Goal: Participate in discussion: Engage in conversation with other users on a specific topic

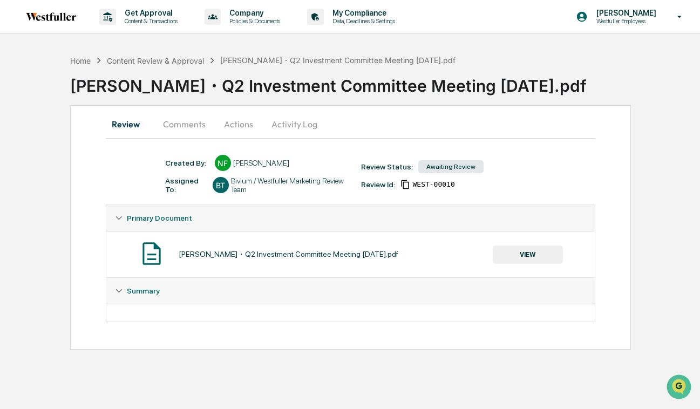
click at [193, 125] on button "Comments" at bounding box center [184, 124] width 60 height 26
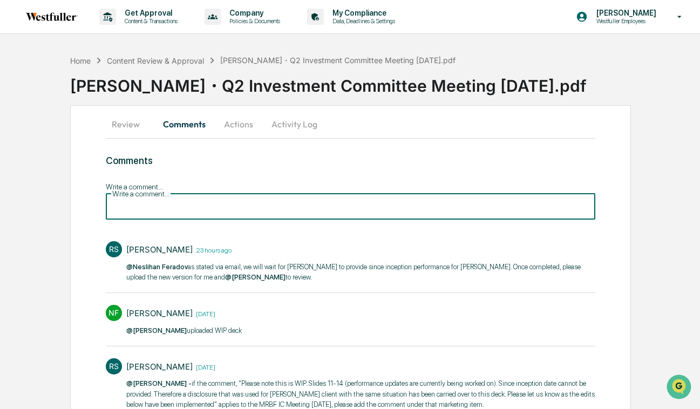
click at [201, 196] on input "Write a comment..." at bounding box center [351, 205] width 490 height 29
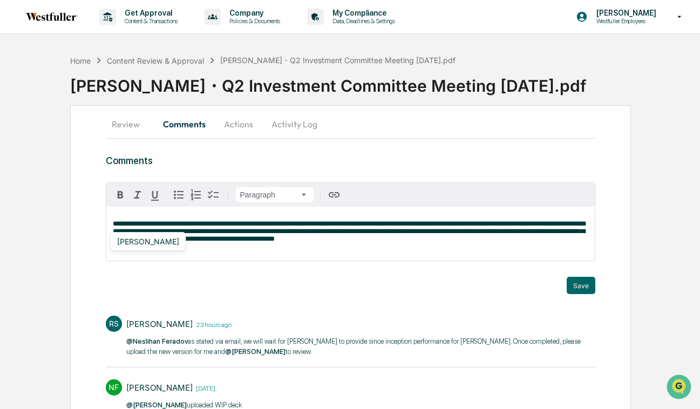
click at [141, 239] on div "[PERSON_NAME]" at bounding box center [148, 241] width 71 height 13
click at [567, 284] on button "Save" at bounding box center [580, 285] width 29 height 17
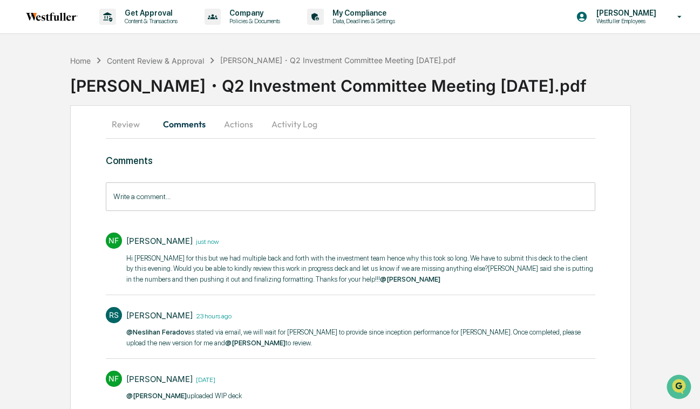
click at [286, 124] on button "Activity Log" at bounding box center [294, 124] width 63 height 26
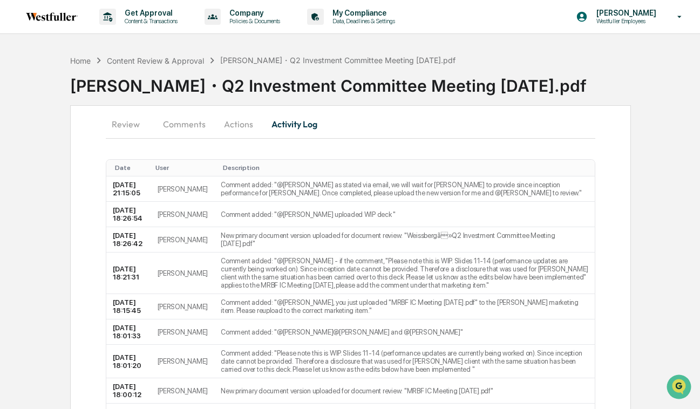
click at [239, 123] on button "Actions" at bounding box center [238, 124] width 49 height 26
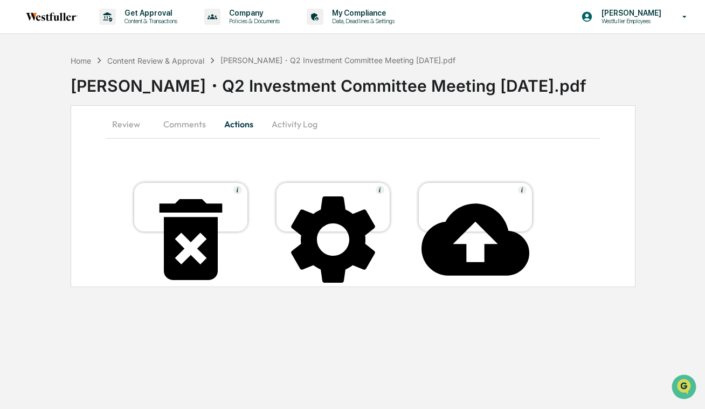
click at [483, 203] on icon at bounding box center [476, 239] width 108 height 72
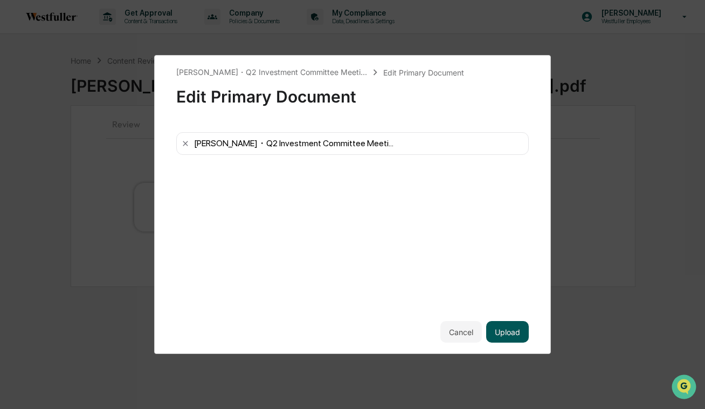
click at [510, 326] on button "Upload" at bounding box center [507, 332] width 43 height 22
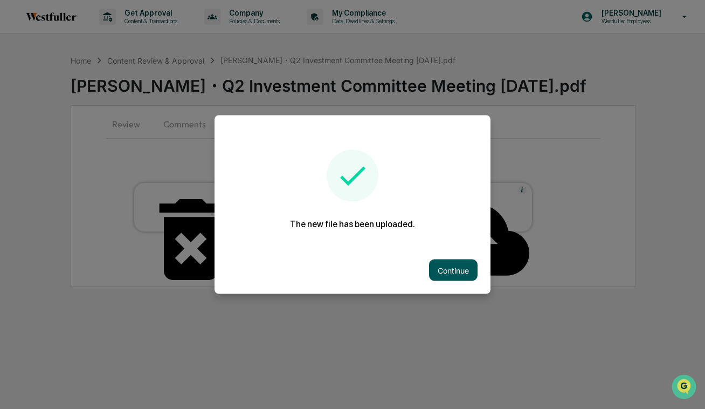
click at [465, 270] on button "Continue" at bounding box center [453, 270] width 49 height 22
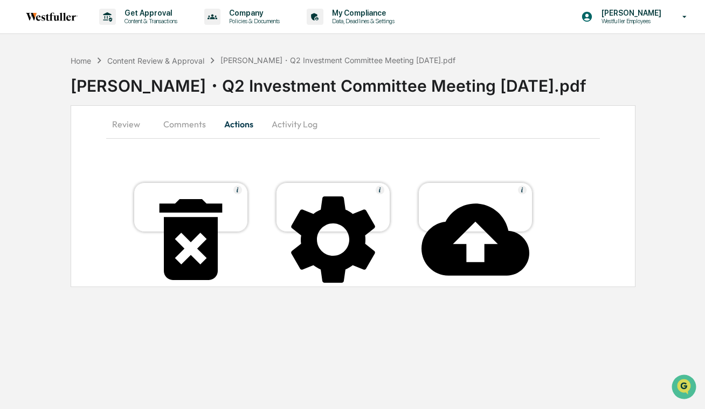
click at [201, 125] on button "Comments" at bounding box center [185, 124] width 60 height 26
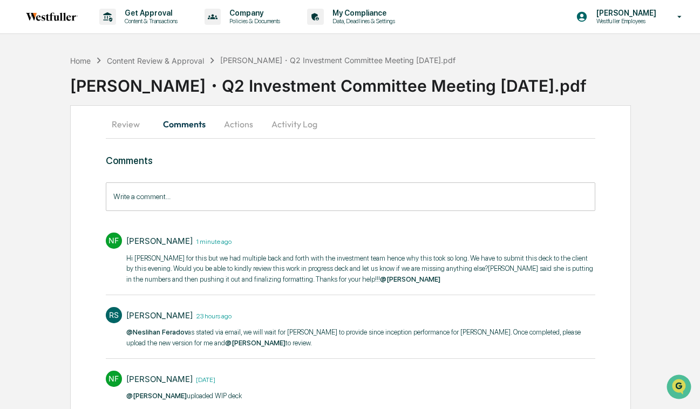
click at [305, 126] on button "Activity Log" at bounding box center [294, 124] width 63 height 26
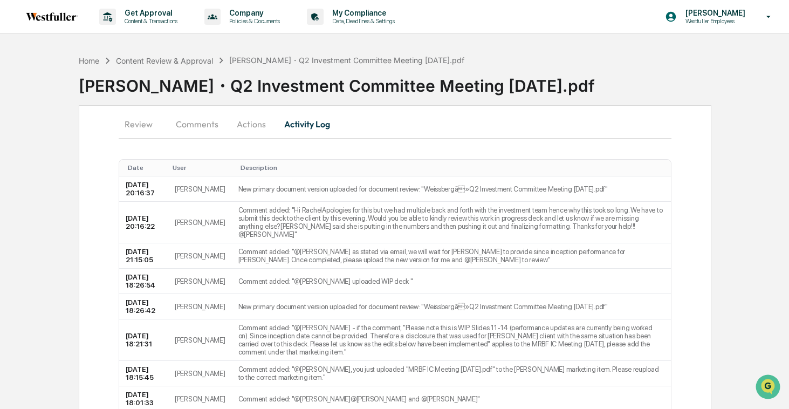
click at [207, 121] on button "Comments" at bounding box center [197, 124] width 60 height 26
